Goal: Transaction & Acquisition: Purchase product/service

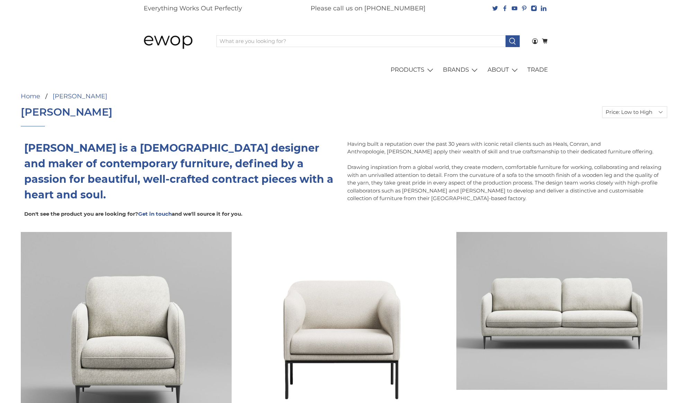
select select "price-ascending"
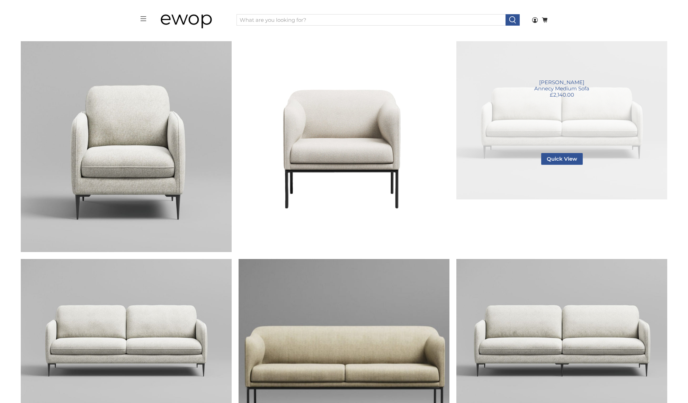
scroll to position [138, 0]
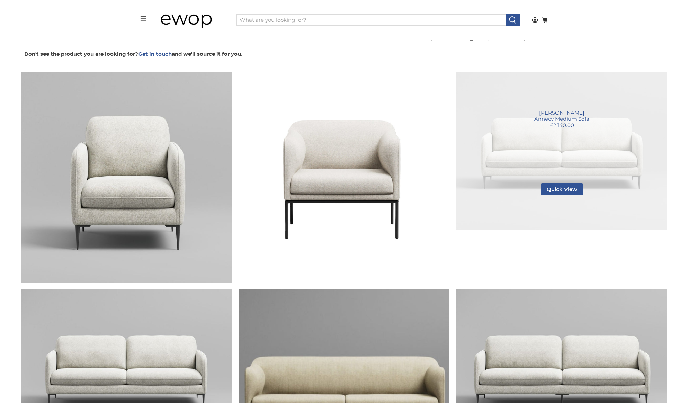
click at [534, 143] on link "Annecy Medium Sofa" at bounding box center [562, 151] width 211 height 158
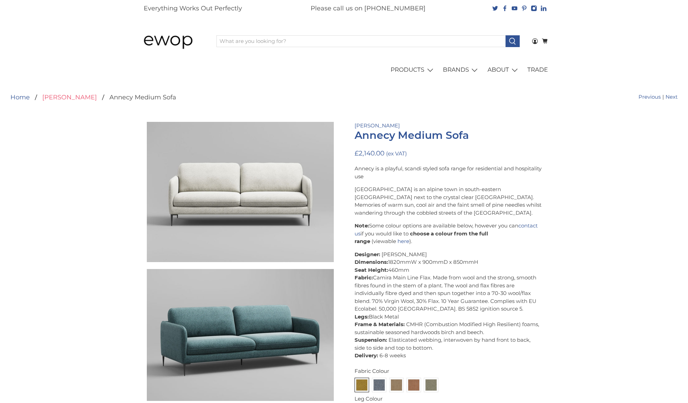
click at [55, 96] on link "[PERSON_NAME]" at bounding box center [69, 97] width 55 height 6
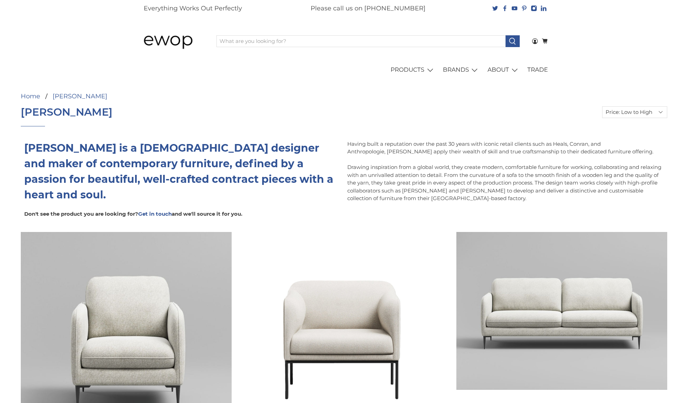
select select "price-ascending"
